Goal: Information Seeking & Learning: Learn about a topic

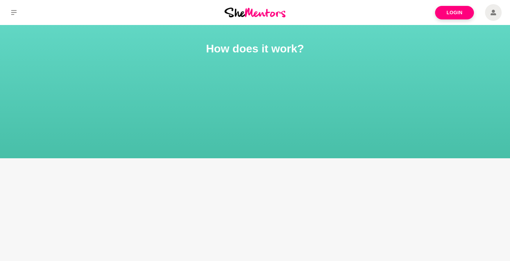
click at [265, 13] on img at bounding box center [255, 12] width 61 height 9
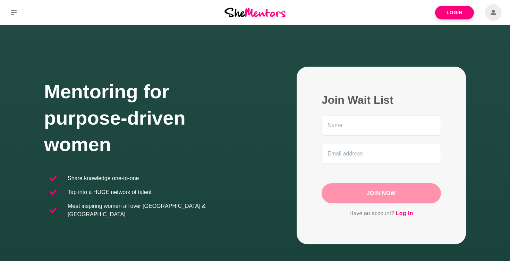
click at [235, 79] on div "Mentoring for purpose-driven women Share knowledge one-to-one Tap into a HUGE n…" at bounding box center [255, 156] width 422 height 178
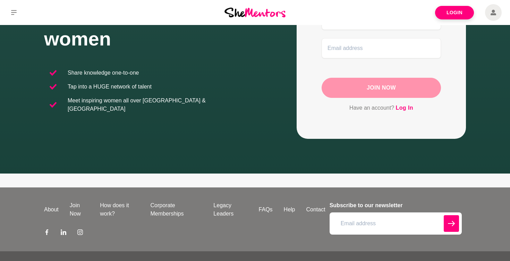
scroll to position [124, 0]
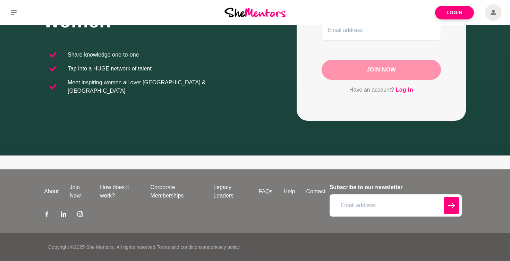
click at [264, 192] on link "FAQs" at bounding box center [265, 191] width 25 height 8
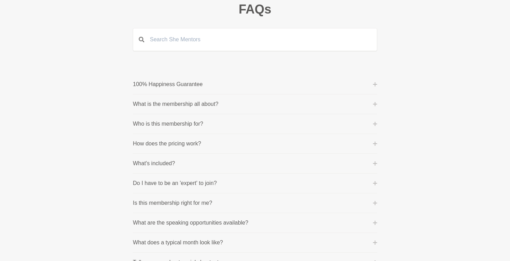
scroll to position [49, 0]
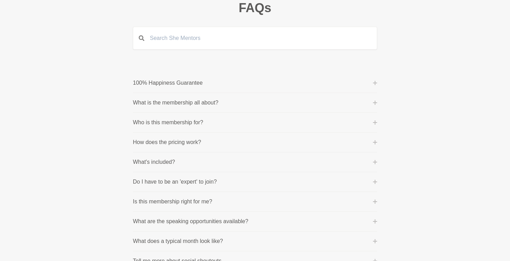
click at [150, 142] on p "How does the pricing work?" at bounding box center [167, 142] width 68 height 8
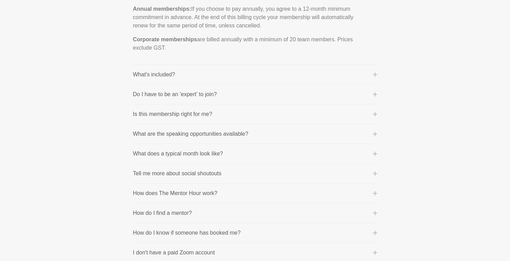
scroll to position [259, 0]
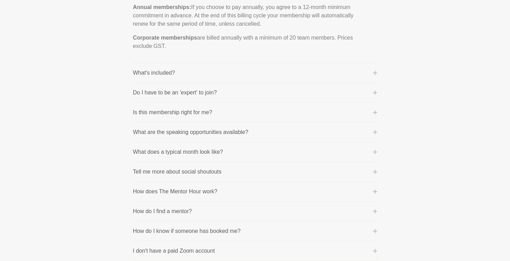
click at [158, 113] on p "Is this membership right for me?" at bounding box center [173, 112] width 80 height 8
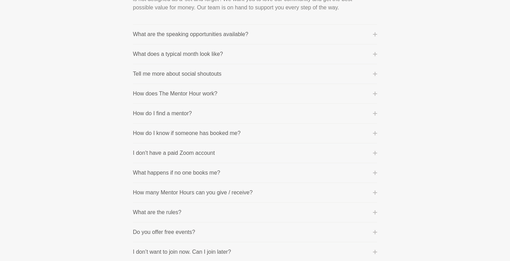
scroll to position [306, 0]
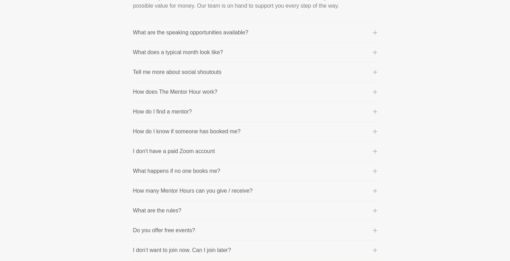
click at [142, 51] on p "What does a typical month look like?" at bounding box center [178, 52] width 90 height 8
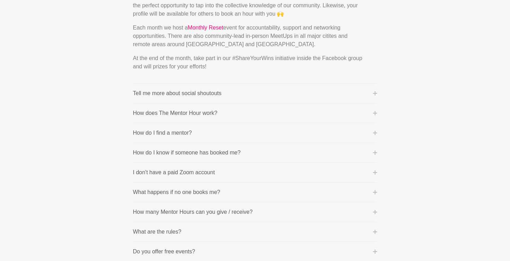
scroll to position [330, 0]
click at [154, 91] on p "Tell me more about social shoutouts" at bounding box center [177, 92] width 89 height 8
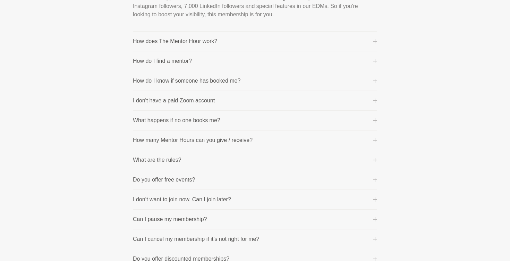
scroll to position [341, 0]
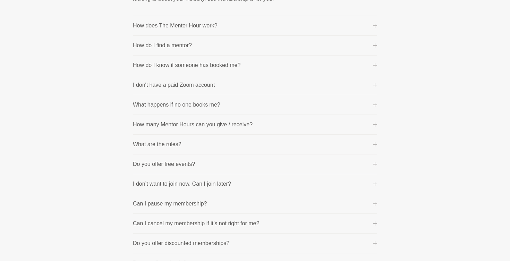
click at [171, 126] on p "How many Mentor Hours can you give / receive?" at bounding box center [193, 124] width 120 height 8
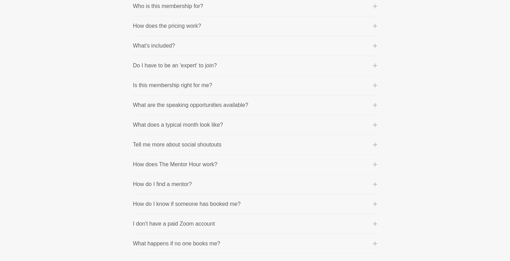
scroll to position [0, 0]
